Goal: Transaction & Acquisition: Purchase product/service

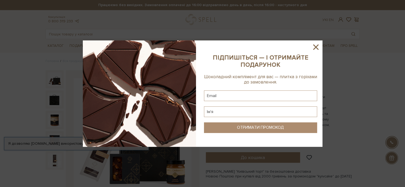
click at [316, 44] on icon at bounding box center [316, 47] width 9 height 9
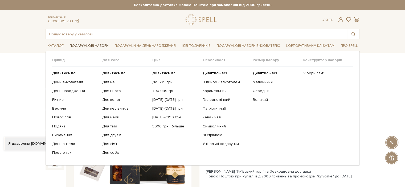
click at [77, 44] on link "Подарункові набори" at bounding box center [88, 46] width 43 height 8
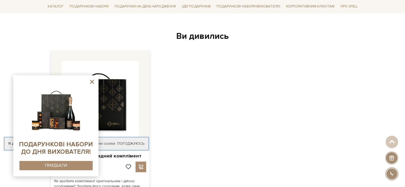
scroll to position [799, 0]
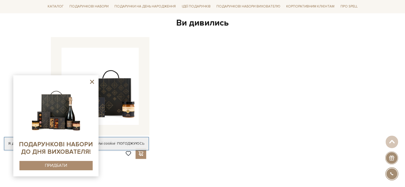
click at [94, 82] on icon at bounding box center [92, 82] width 7 height 7
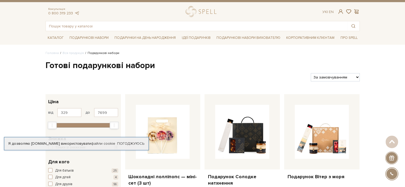
scroll to position [0, 0]
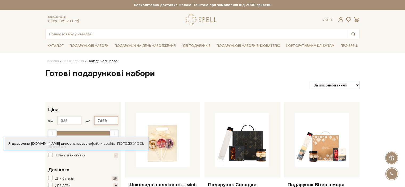
drag, startPoint x: 107, startPoint y: 120, endPoint x: 83, endPoint y: 118, distance: 24.4
click at [83, 118] on div "від 329 до 7699" at bounding box center [83, 120] width 70 height 9
type input "600"
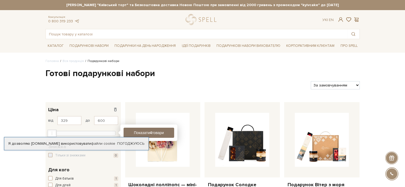
click at [155, 131] on button "Показати 4 товари" at bounding box center [149, 133] width 51 height 10
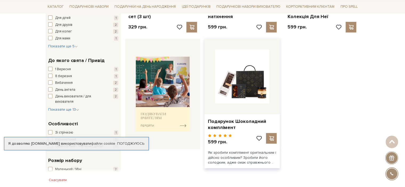
scroll to position [187, 0]
